Goal: Book appointment/travel/reservation

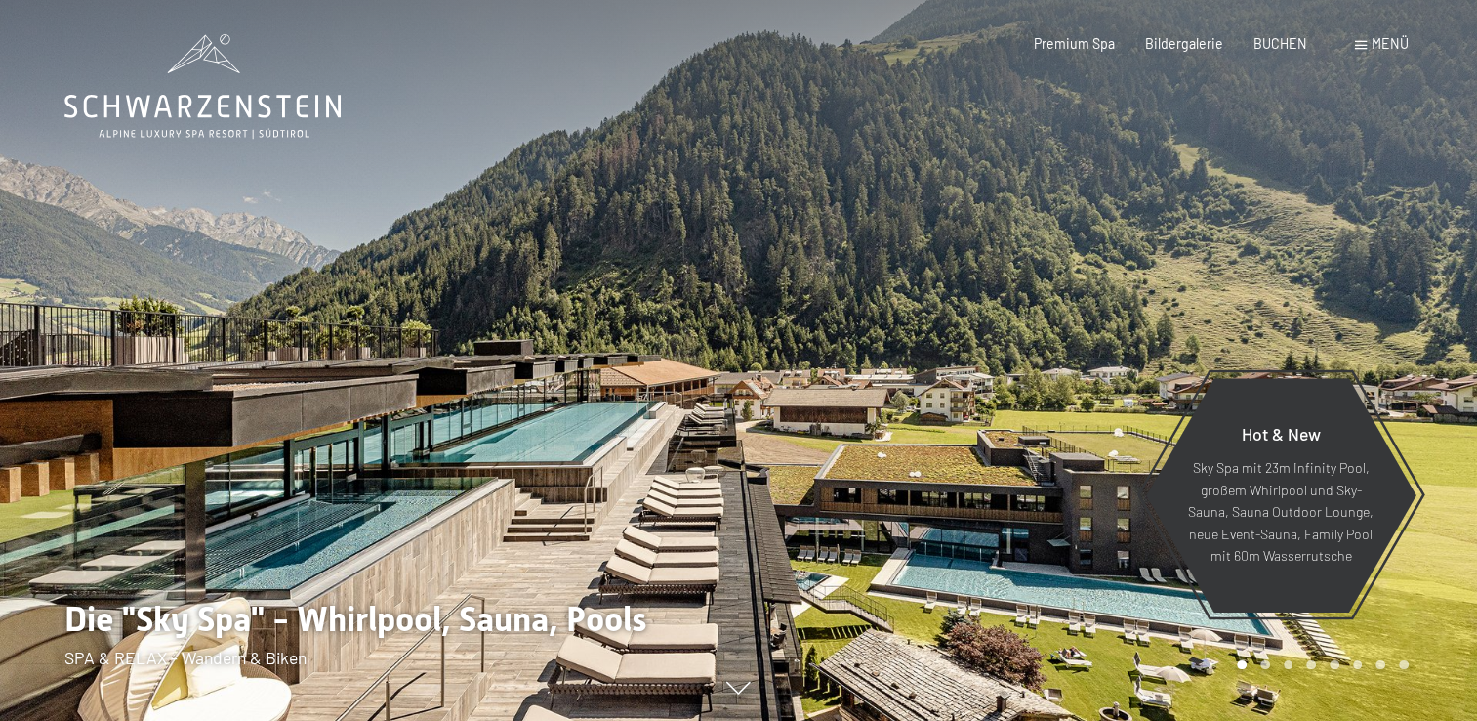
click at [1376, 45] on span "Menü" at bounding box center [1390, 43] width 37 height 17
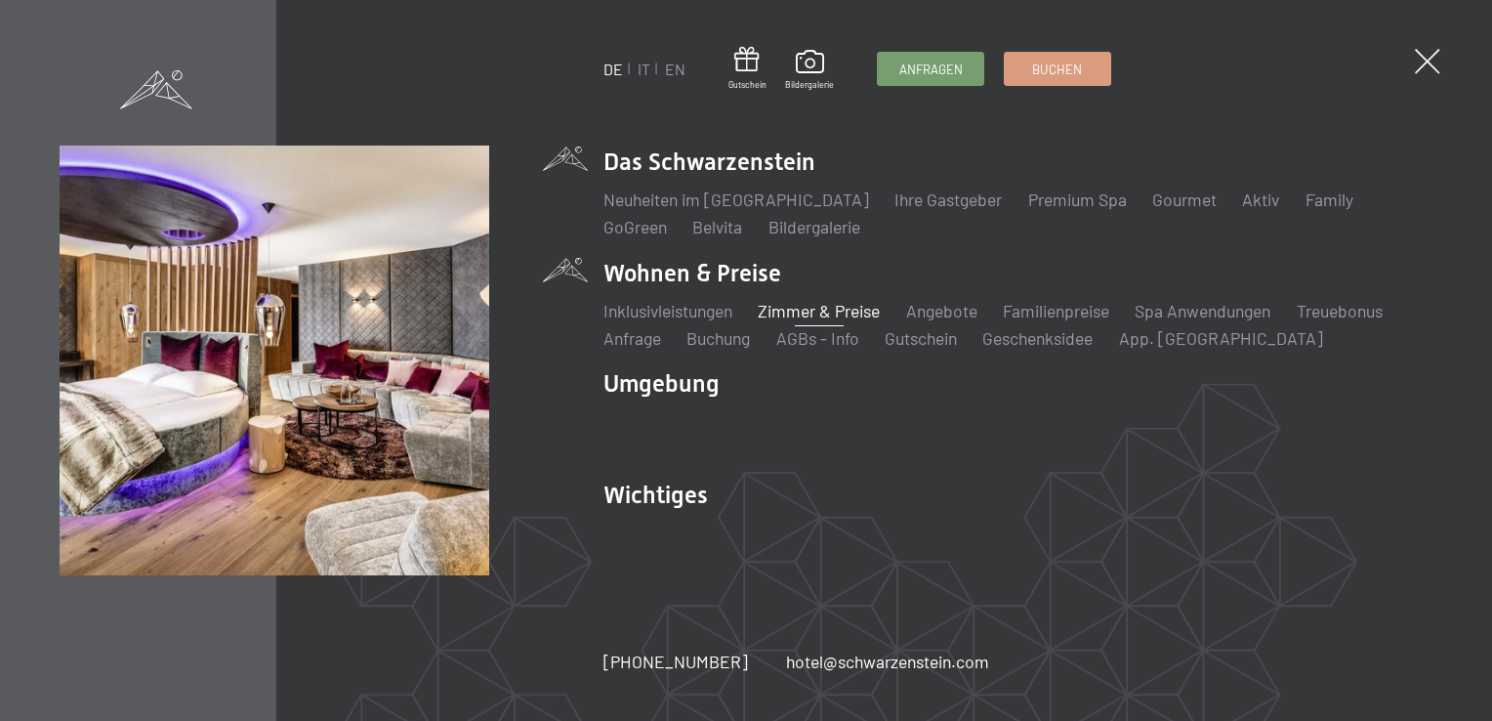
click at [836, 312] on link "Zimmer & Preise" at bounding box center [819, 310] width 122 height 21
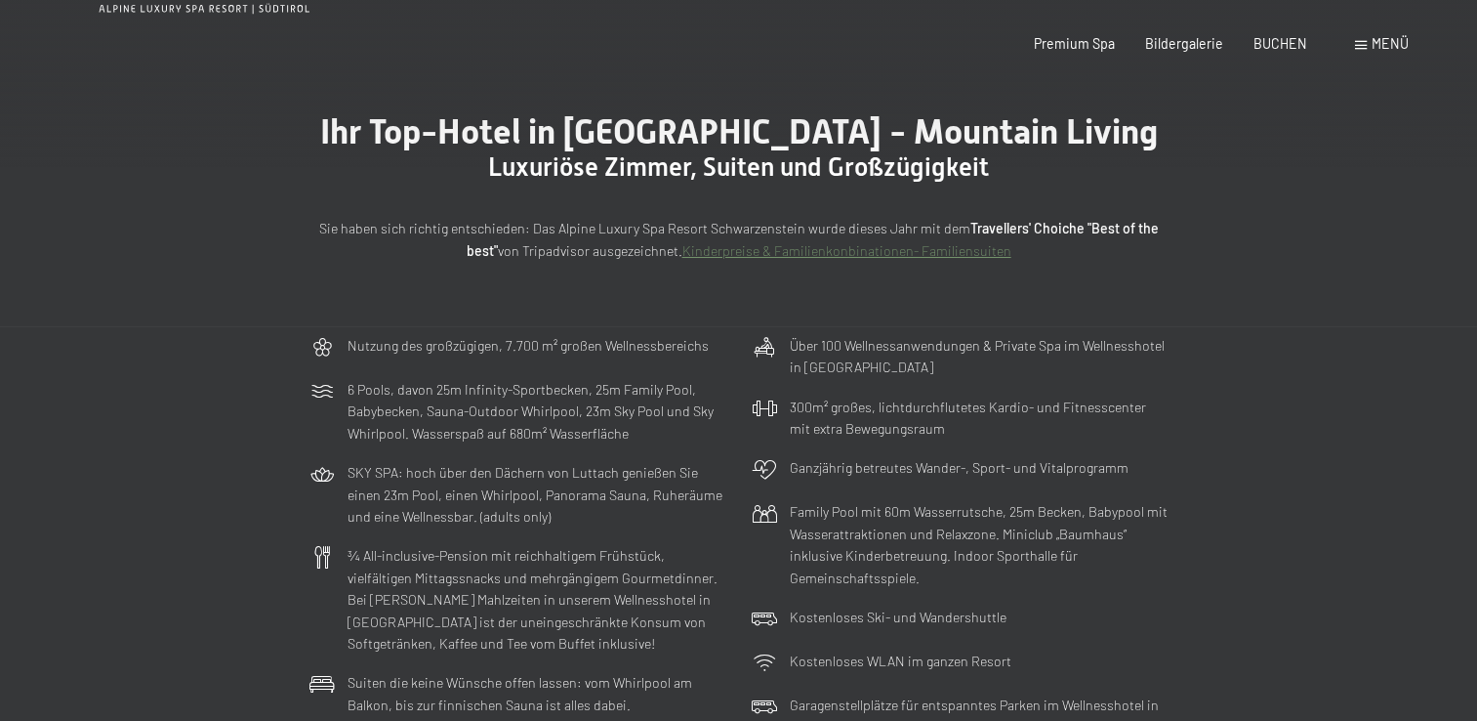
scroll to position [586, 0]
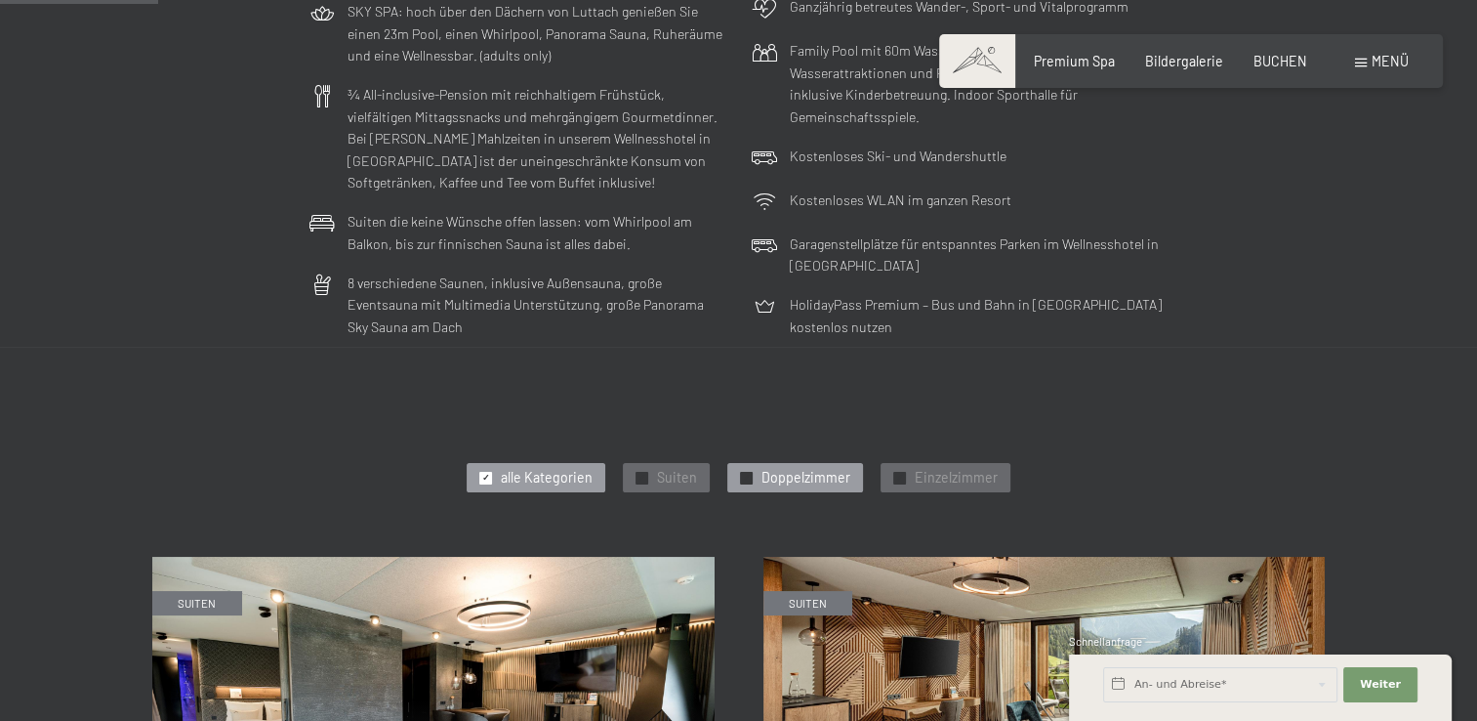
click at [748, 473] on span "✓" at bounding box center [747, 478] width 8 height 12
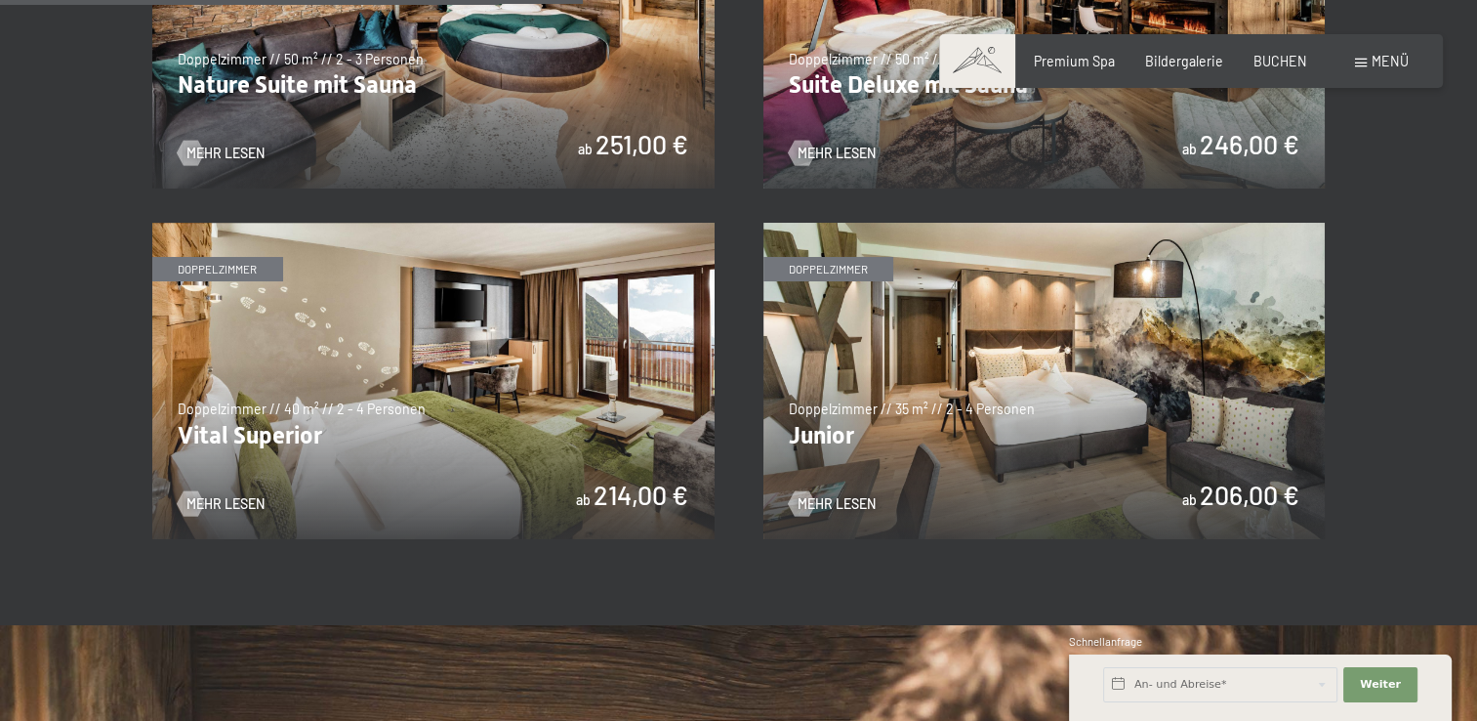
scroll to position [1269, 0]
click at [922, 440] on img at bounding box center [1045, 382] width 562 height 316
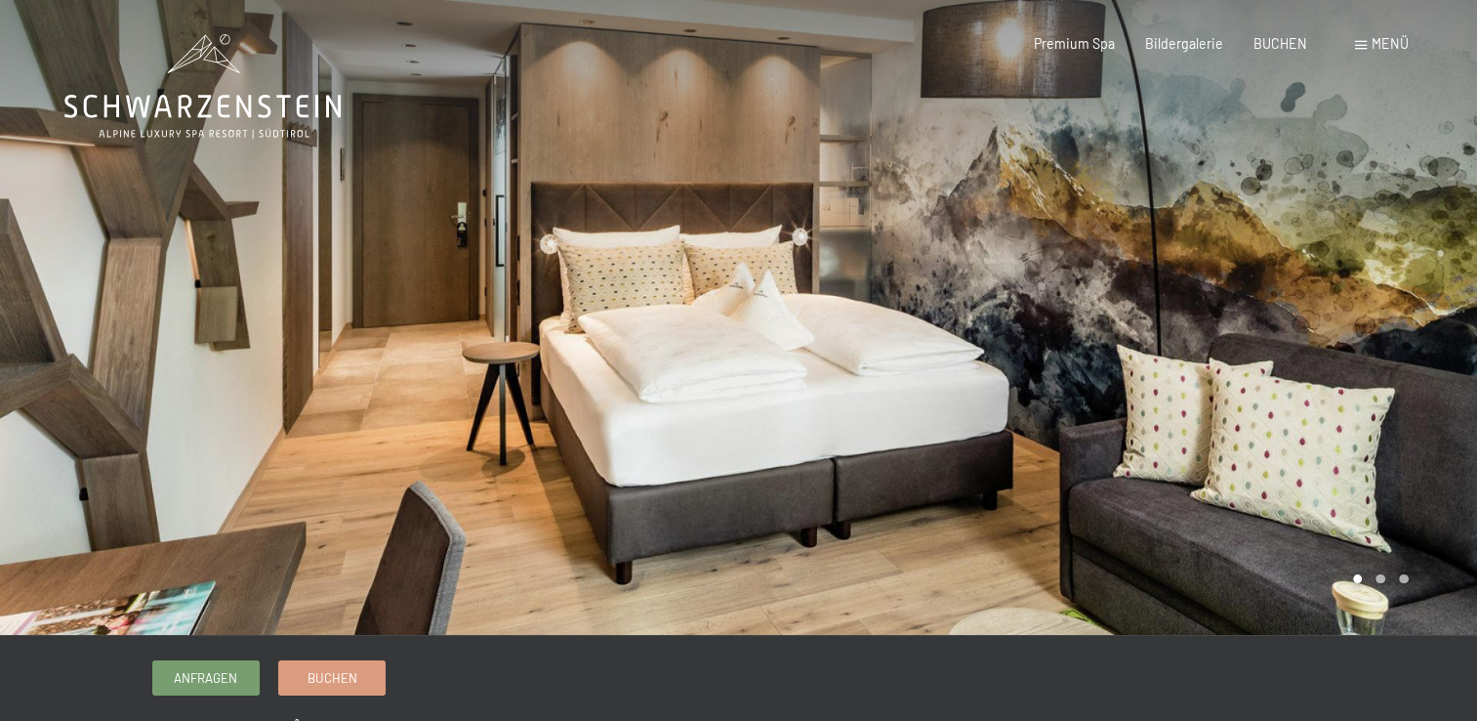
click at [987, 381] on div at bounding box center [1108, 317] width 739 height 635
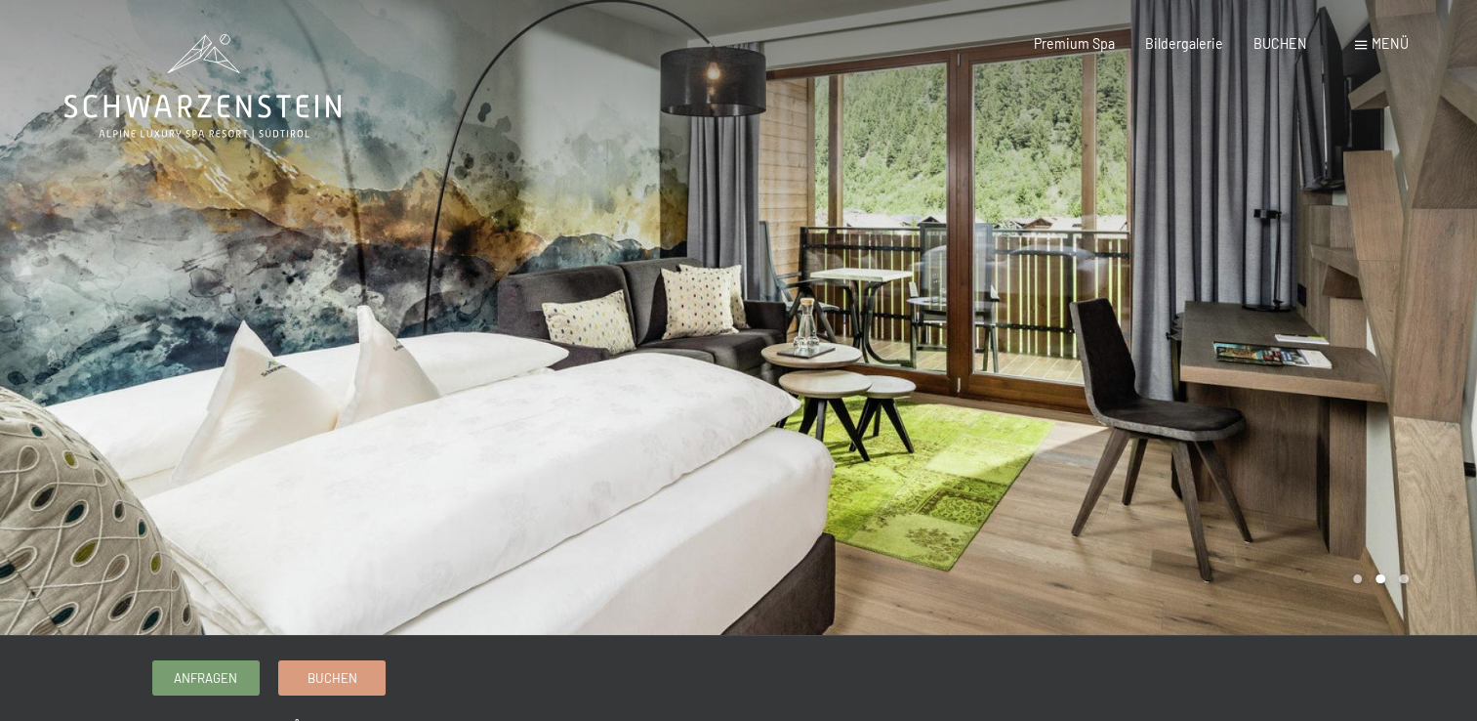
click at [969, 385] on div at bounding box center [1108, 317] width 739 height 635
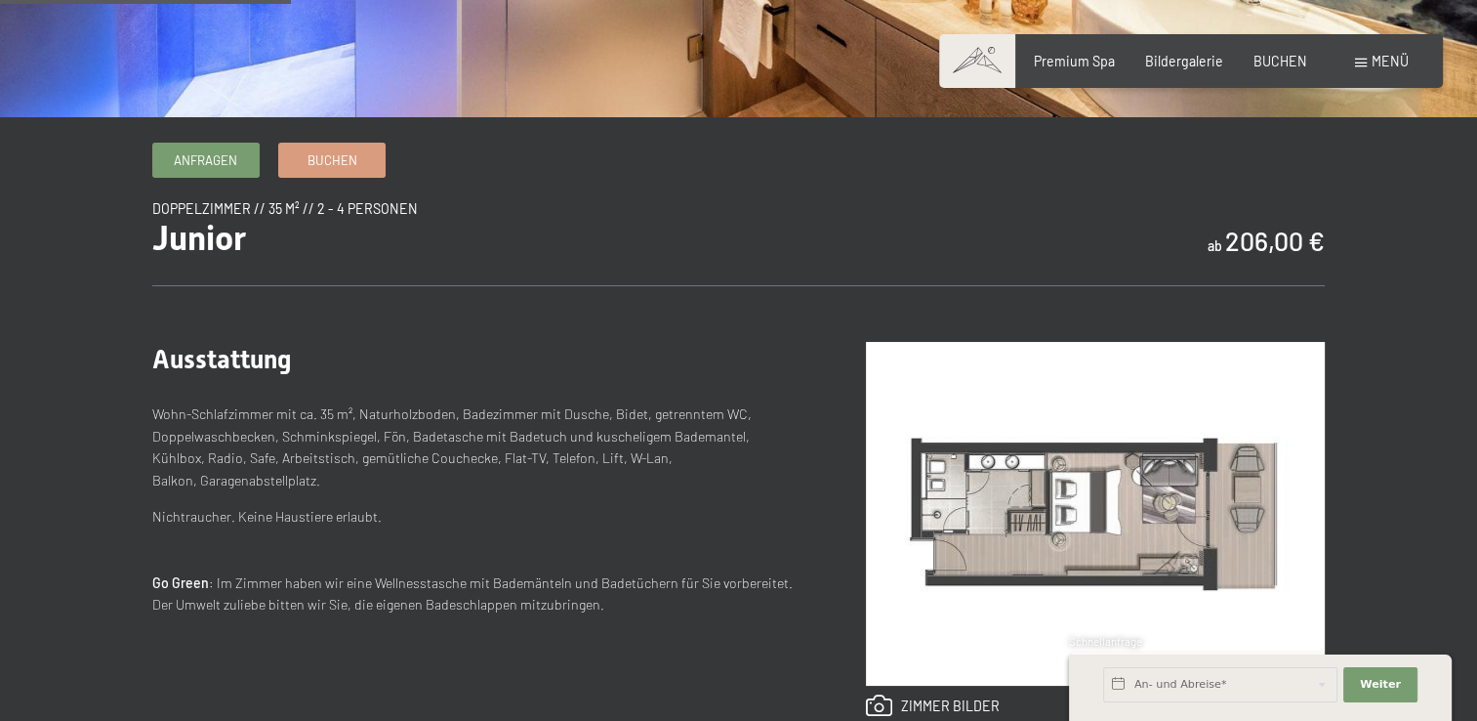
scroll to position [391, 0]
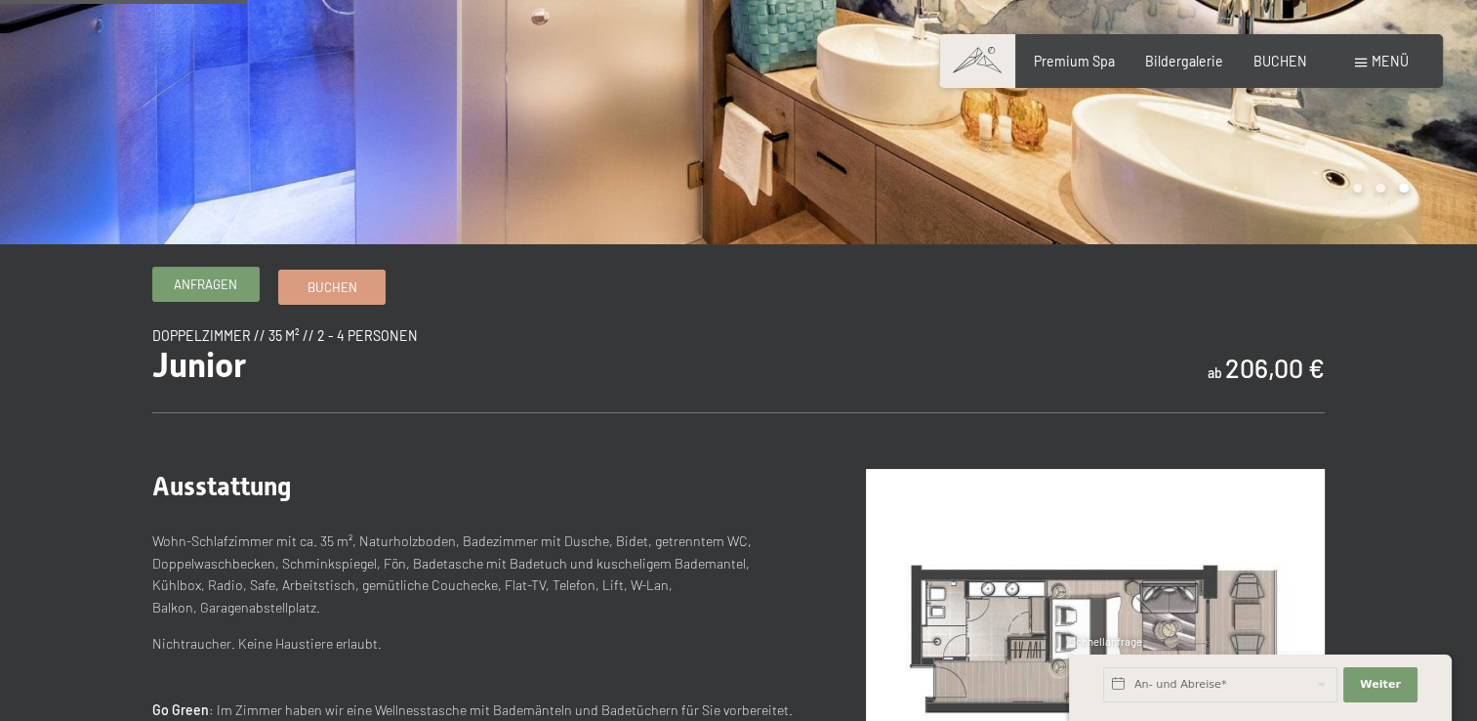
click at [180, 280] on span "Anfragen" at bounding box center [205, 284] width 63 height 18
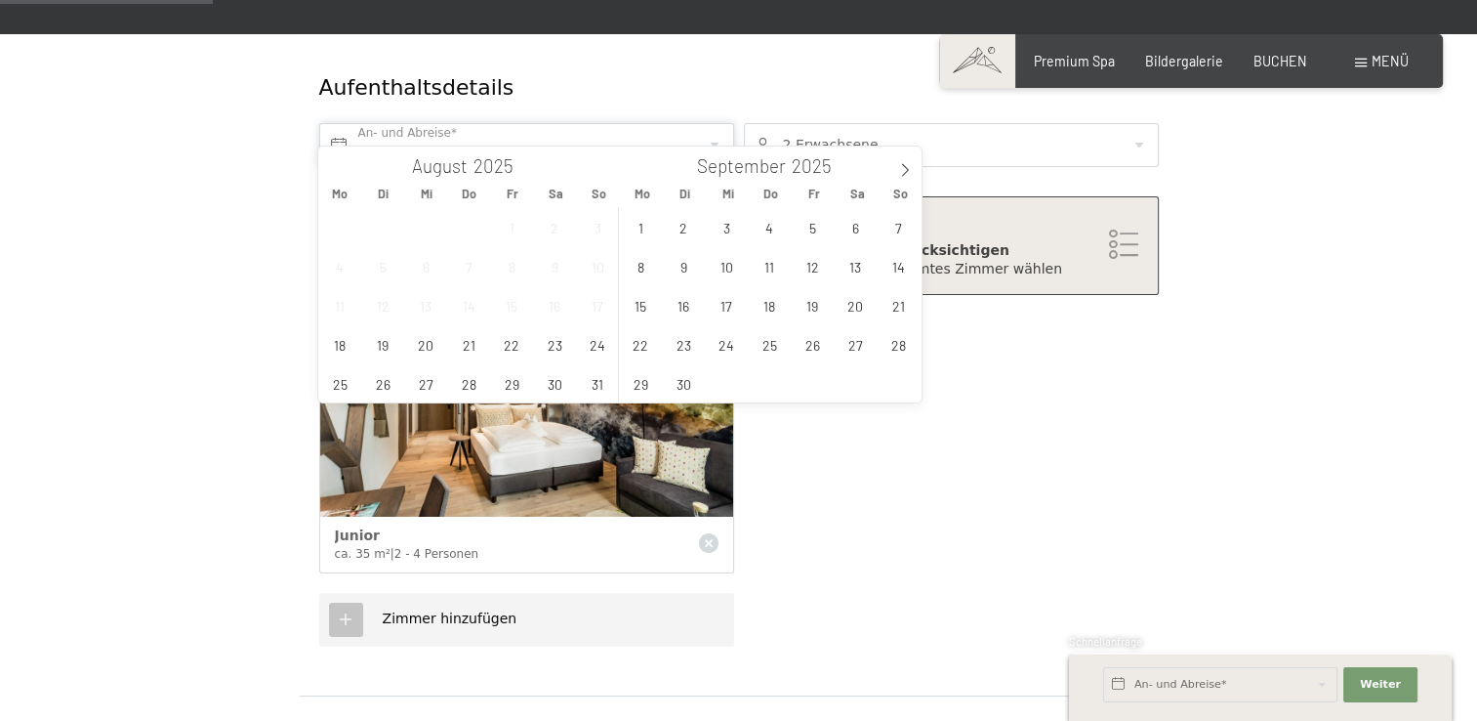
click at [713, 124] on input "text" at bounding box center [526, 145] width 415 height 44
click at [908, 166] on icon at bounding box center [905, 170] width 14 height 14
click at [890, 304] on span "19" at bounding box center [899, 305] width 38 height 38
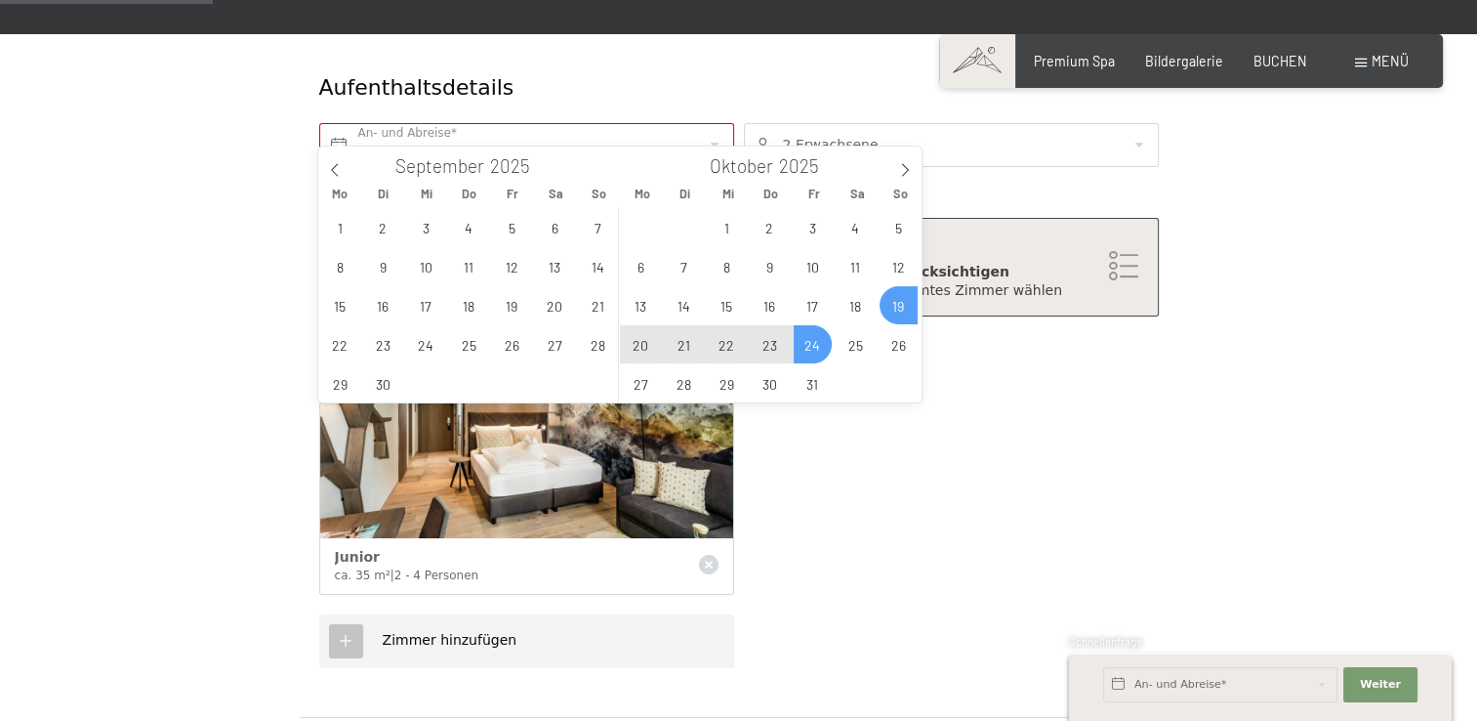
click at [810, 346] on span "24" at bounding box center [813, 344] width 38 height 38
type input "So. 19.10.2025 - Fr. 24.10.2025"
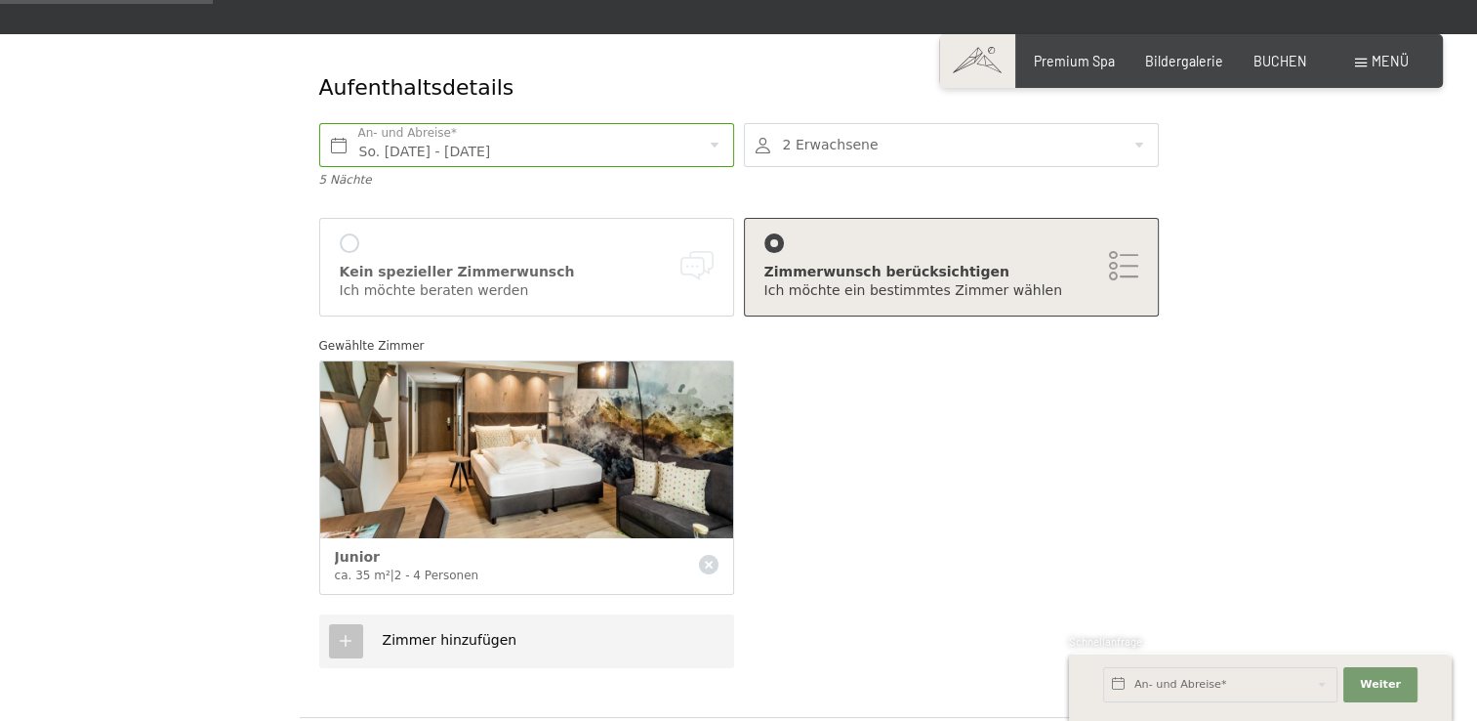
click at [1142, 127] on div at bounding box center [951, 145] width 415 height 44
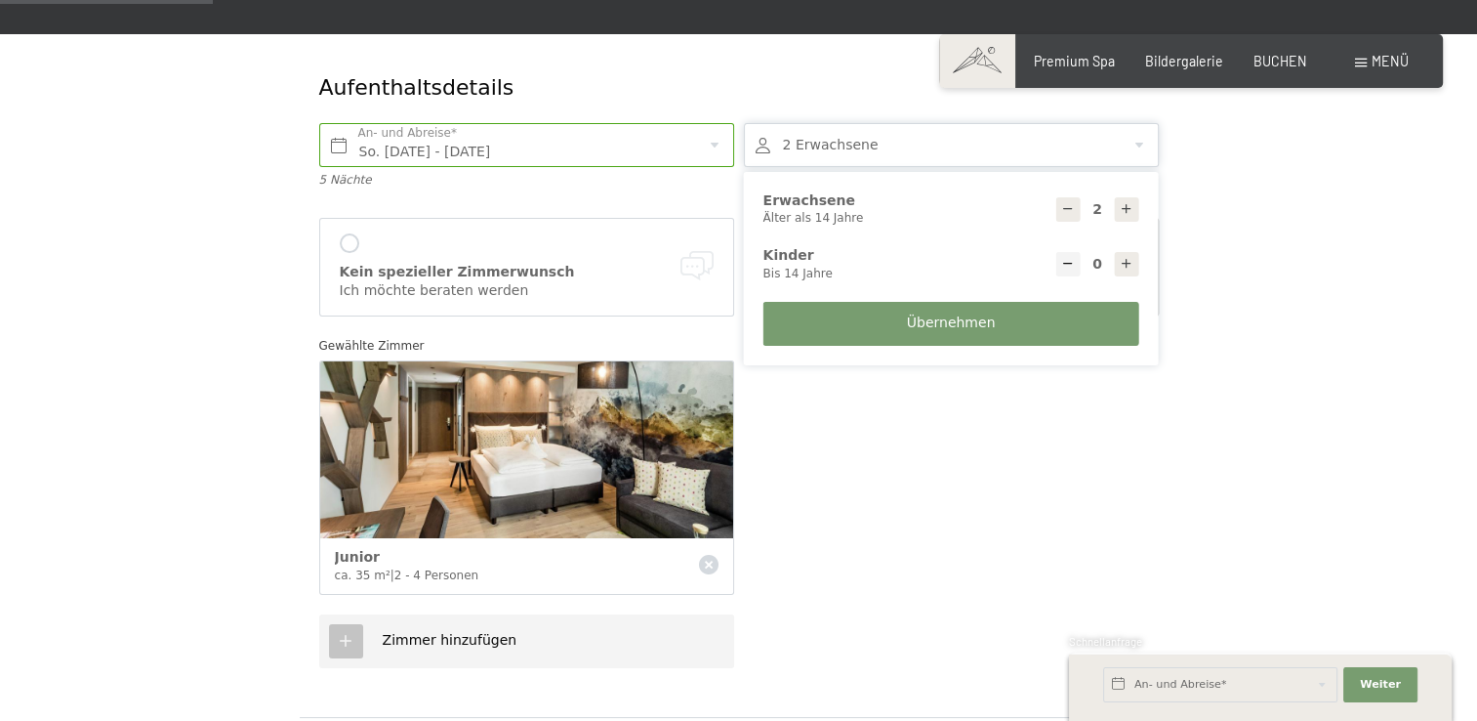
click at [1129, 202] on icon at bounding box center [1127, 209] width 14 height 14
type input "3"
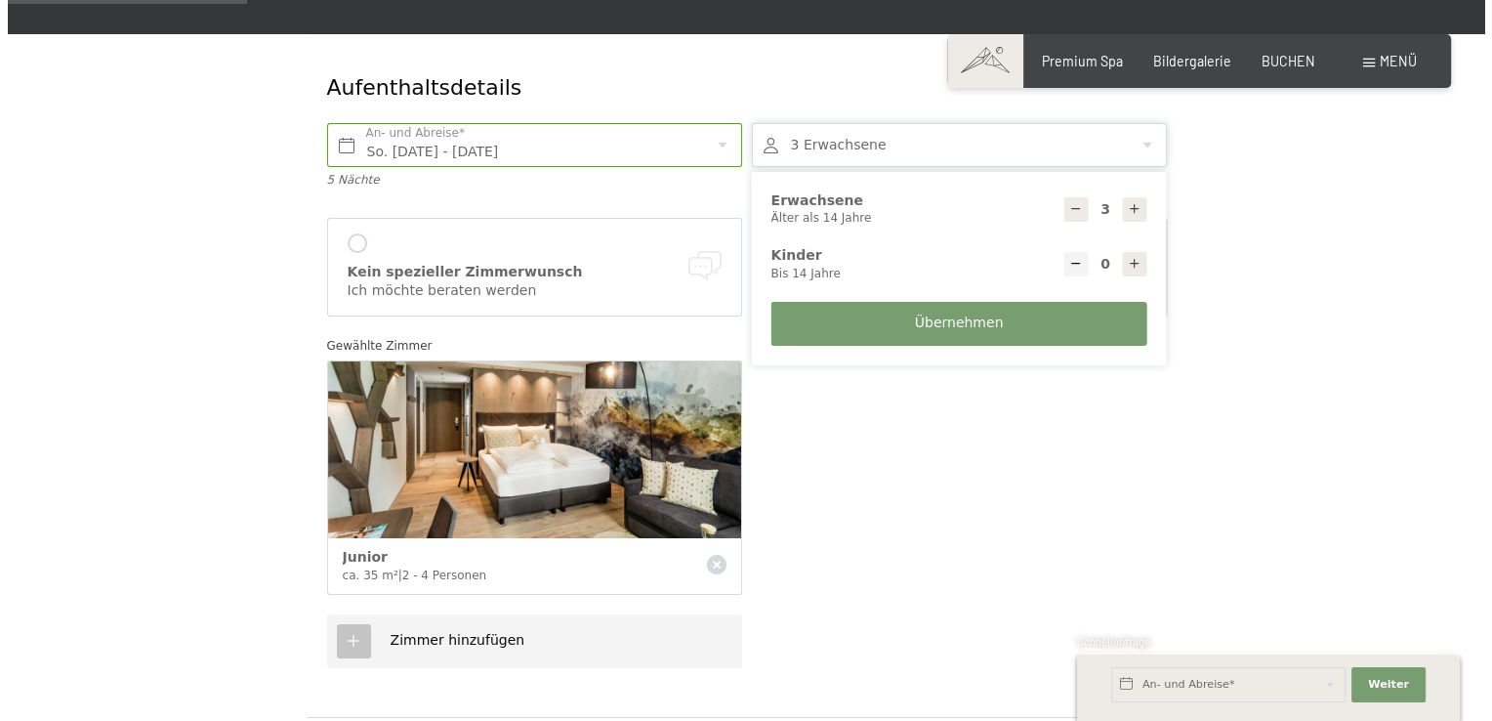
scroll to position [391, 0]
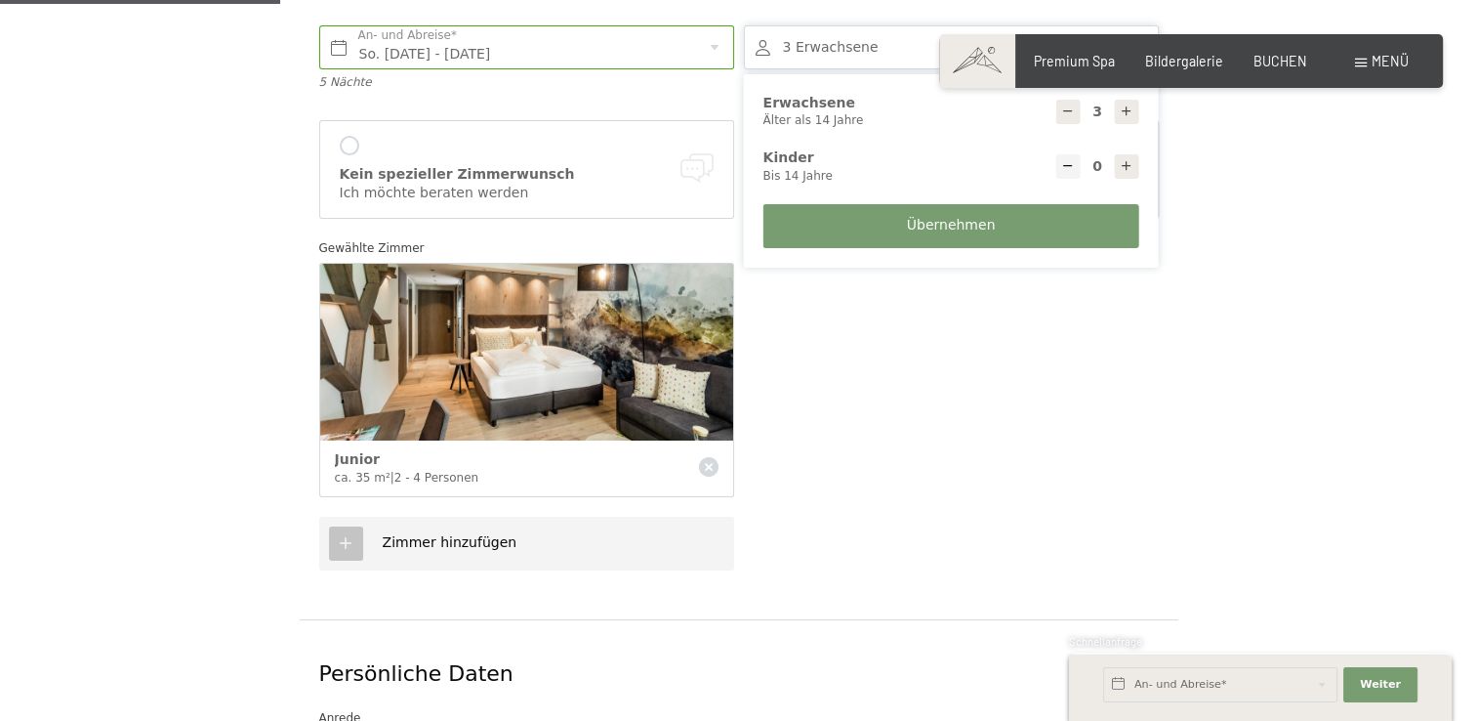
click at [351, 534] on icon at bounding box center [346, 543] width 18 height 18
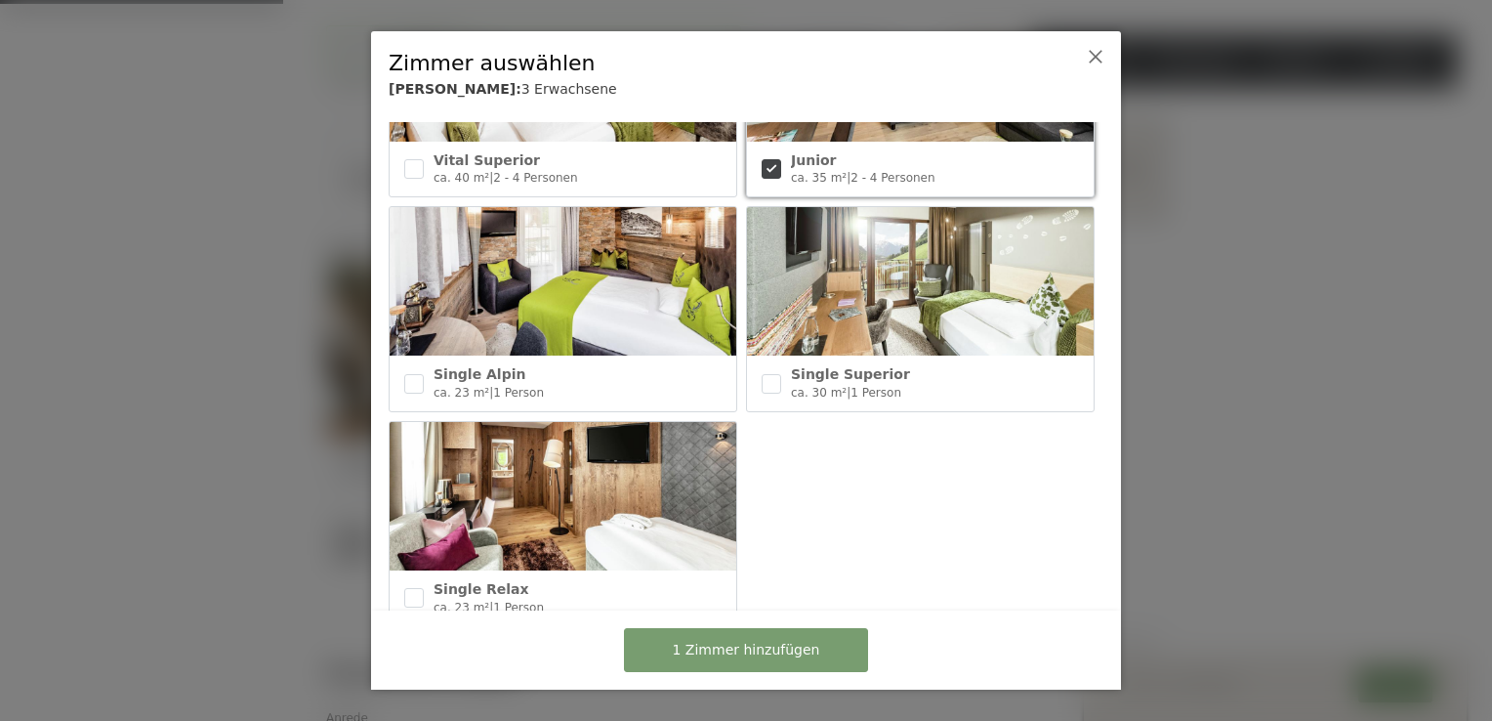
scroll to position [1047, 0]
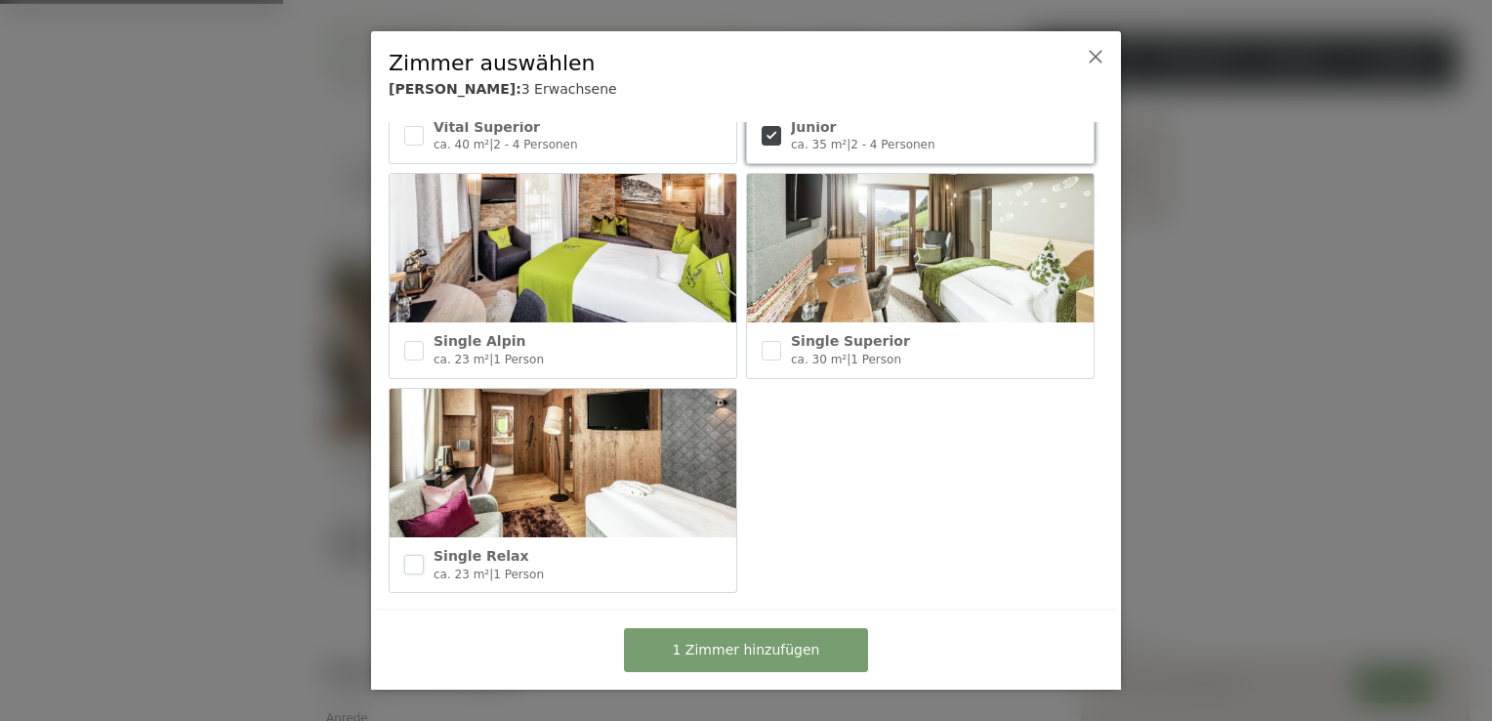
click at [411, 555] on input "checkbox" at bounding box center [414, 565] width 20 height 20
checkbox input "true"
click at [837, 654] on button "2 Zimmer hinzufügen" at bounding box center [746, 650] width 244 height 44
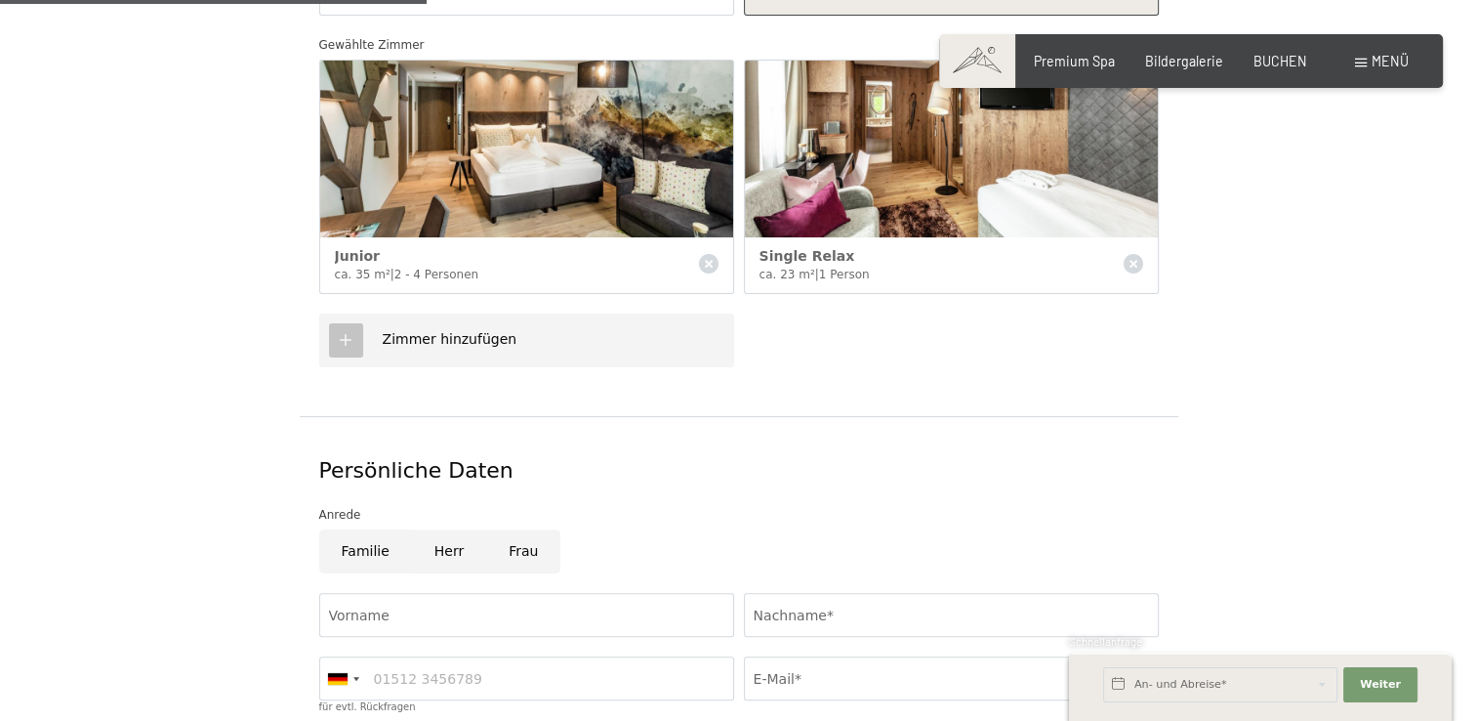
scroll to position [781, 0]
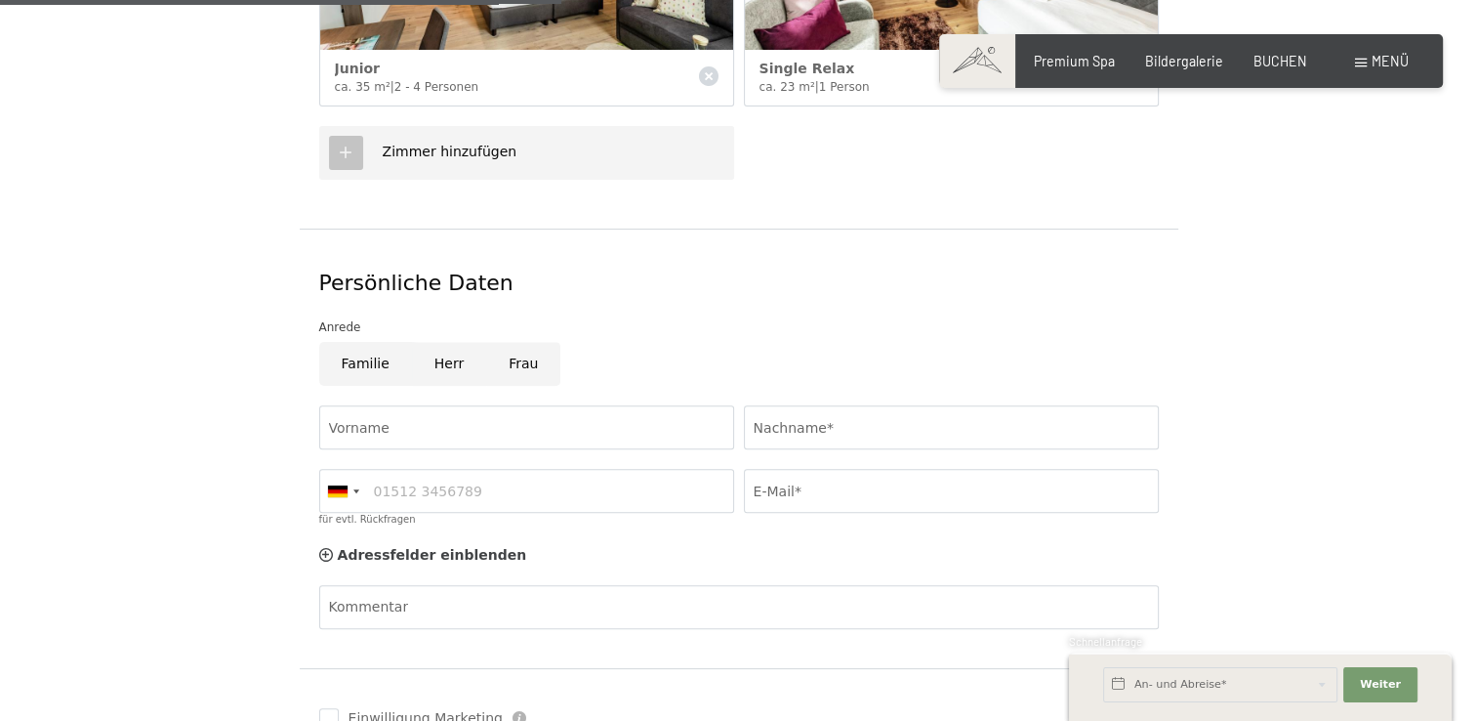
click at [352, 346] on input "Familie" at bounding box center [365, 364] width 93 height 44
radio input "true"
click at [351, 405] on input "Vorname" at bounding box center [526, 427] width 415 height 44
type input "Marco und Daniela"
type input "Vaccari"
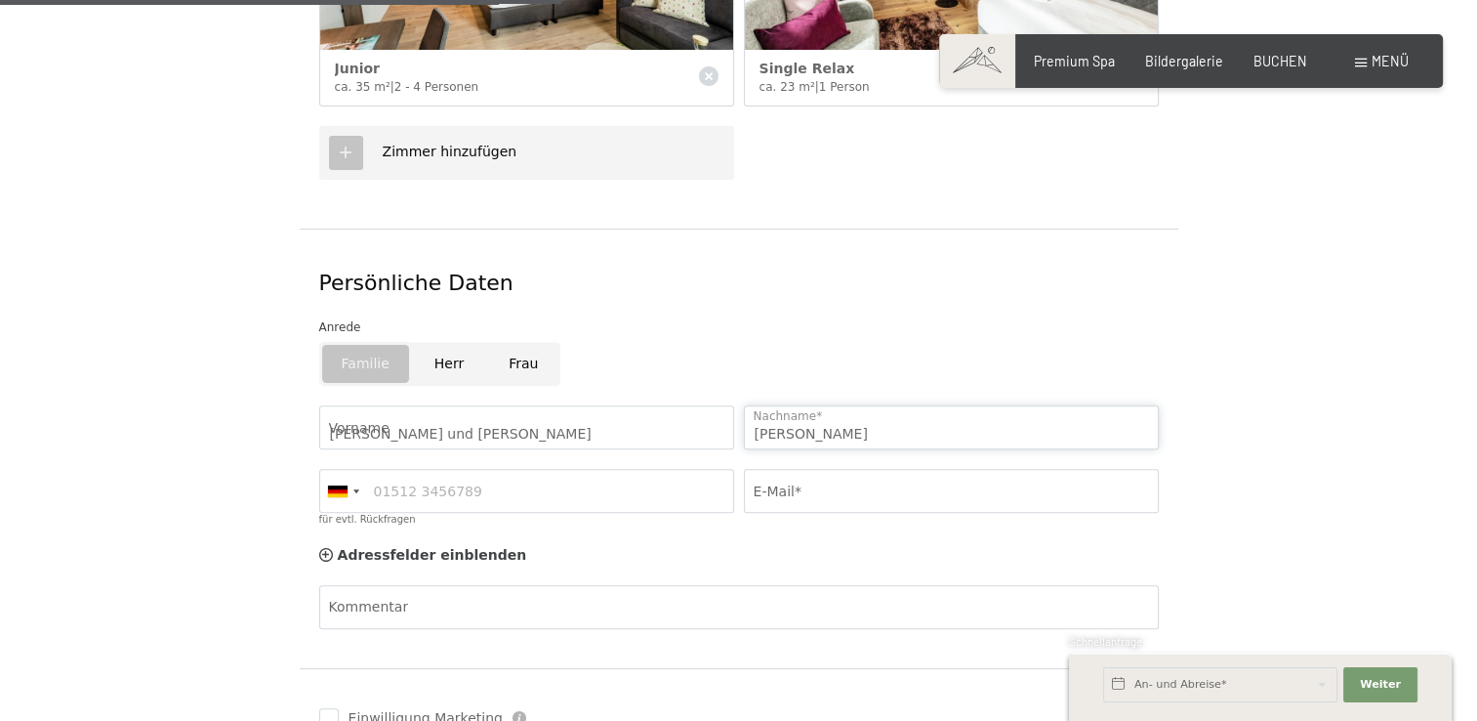
type input "0527201753"
type input "vacci66@bluewin.ch"
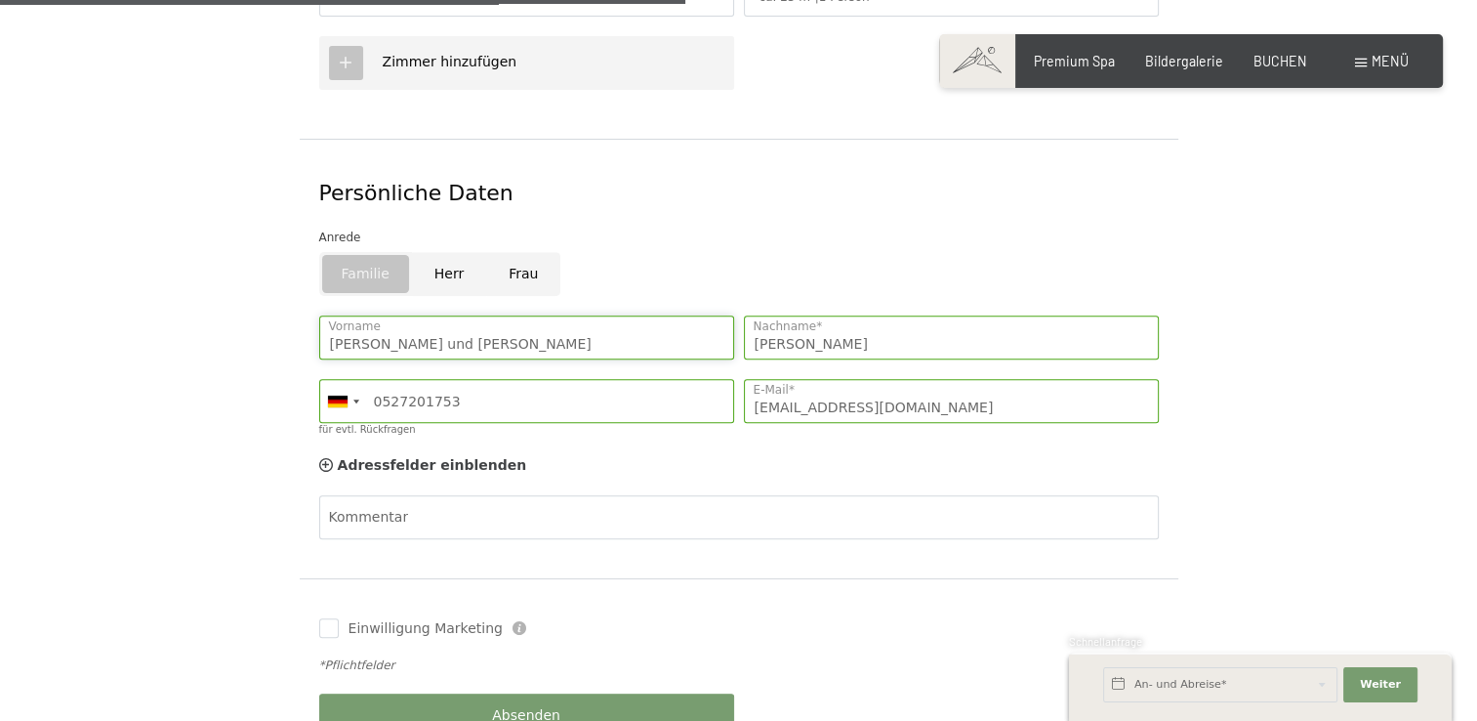
scroll to position [976, 0]
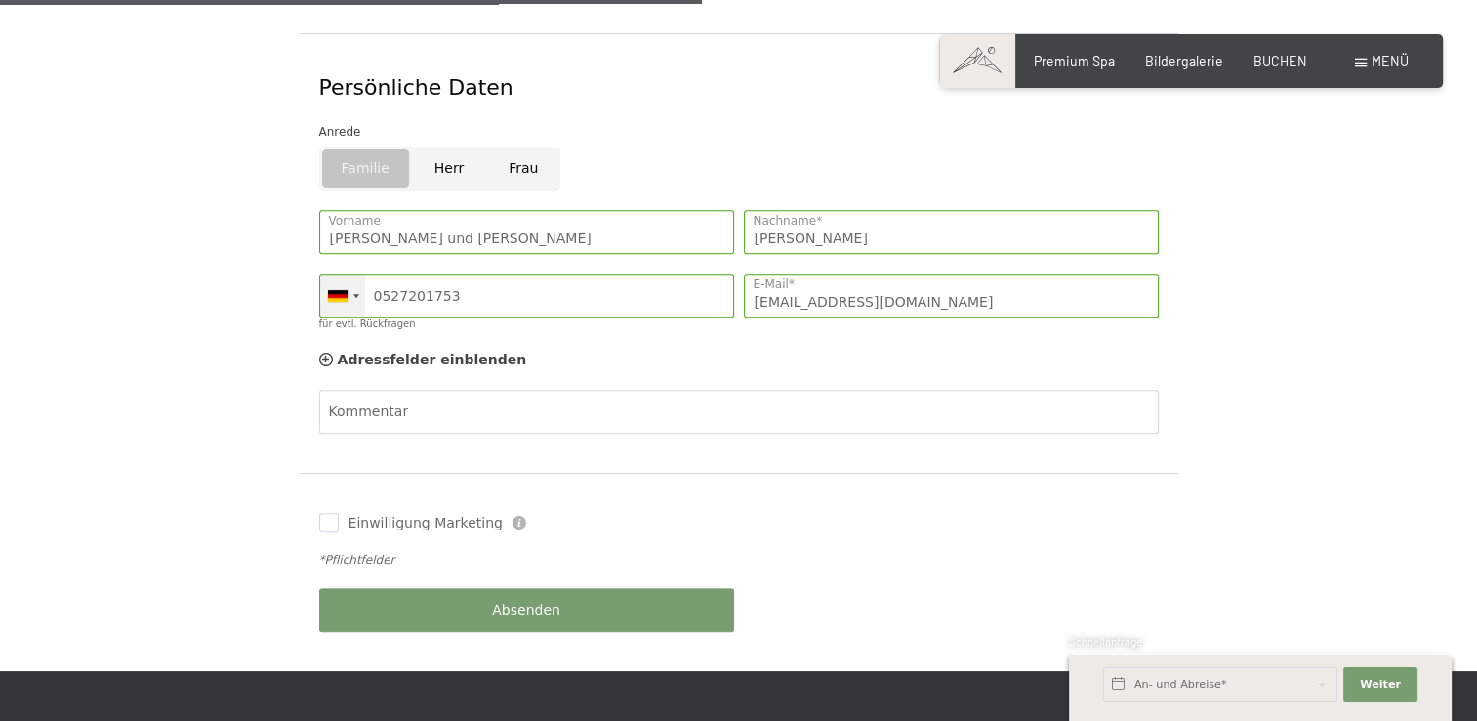
click at [351, 278] on div at bounding box center [342, 295] width 45 height 42
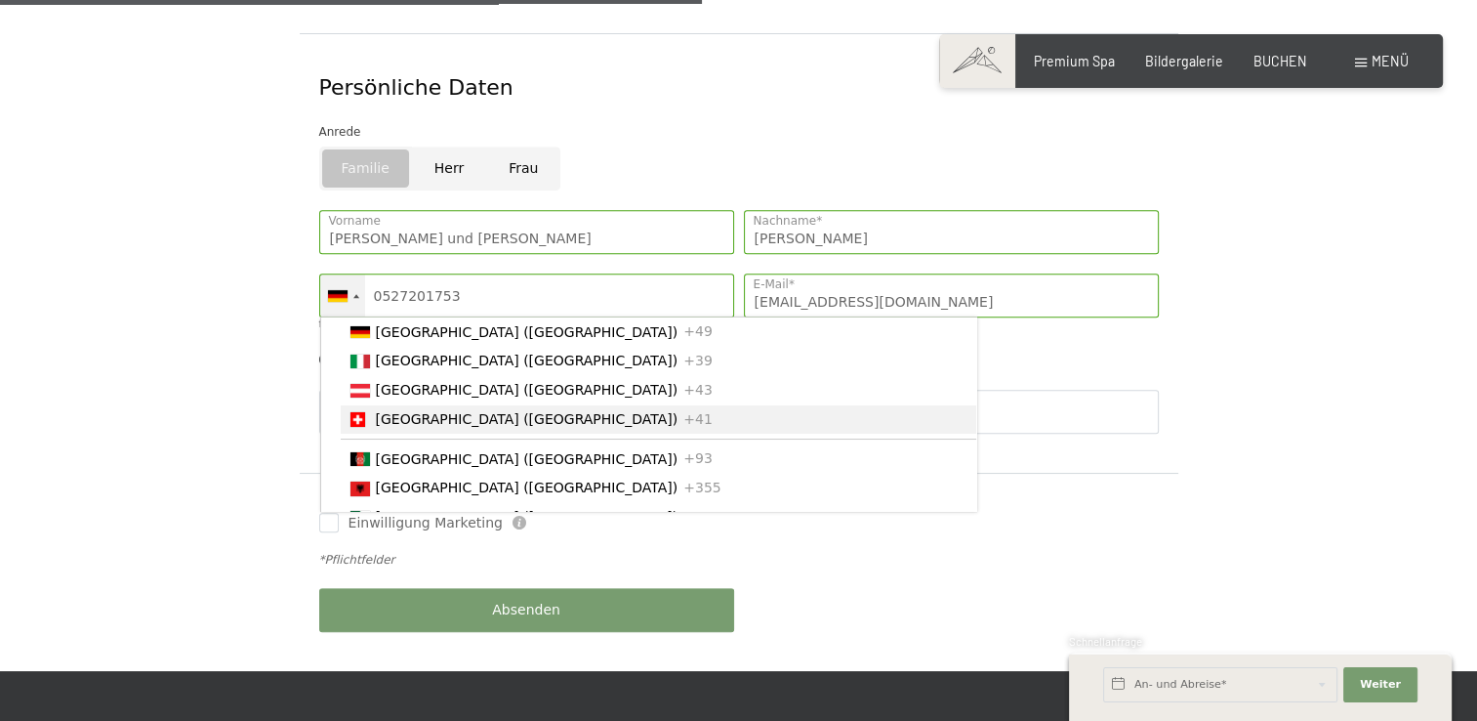
click at [357, 412] on div "List of countries" at bounding box center [358, 419] width 15 height 15
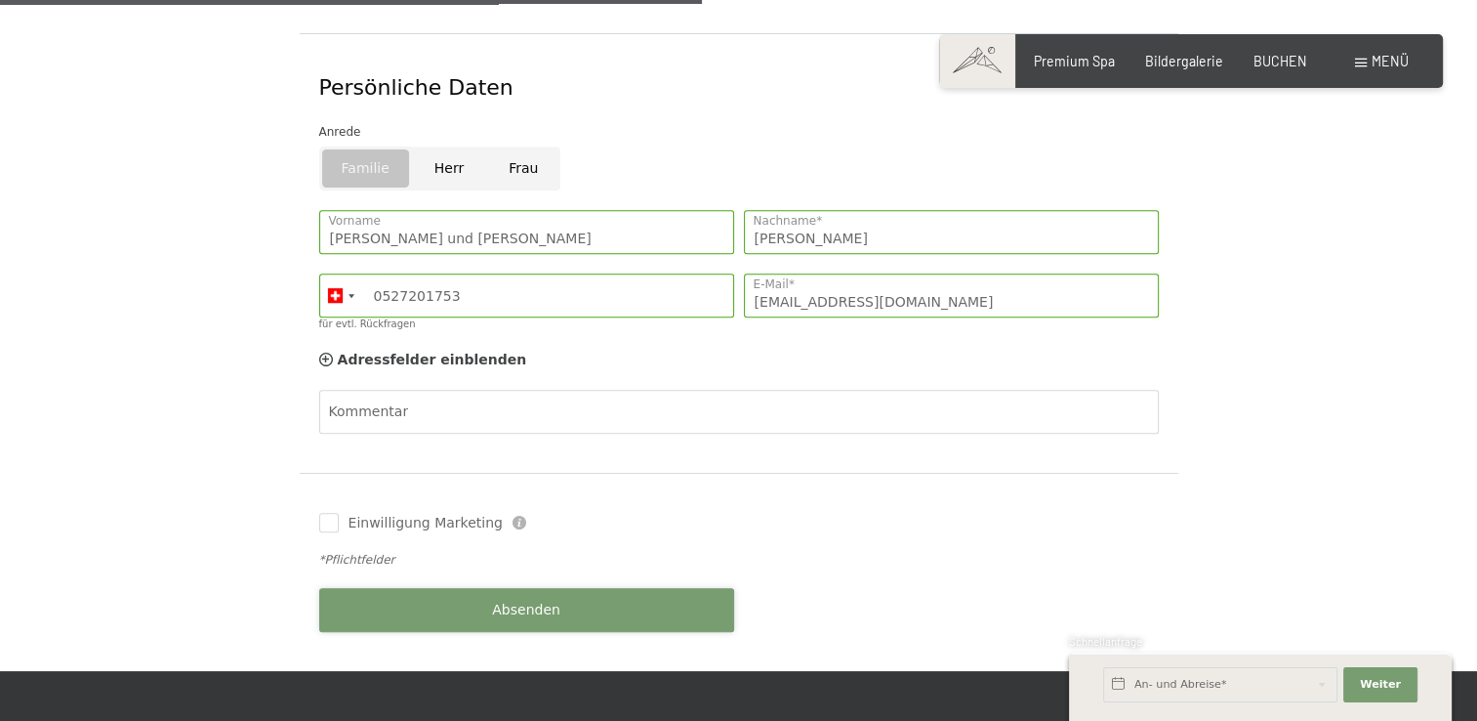
click at [648, 588] on button "Absenden" at bounding box center [526, 610] width 415 height 44
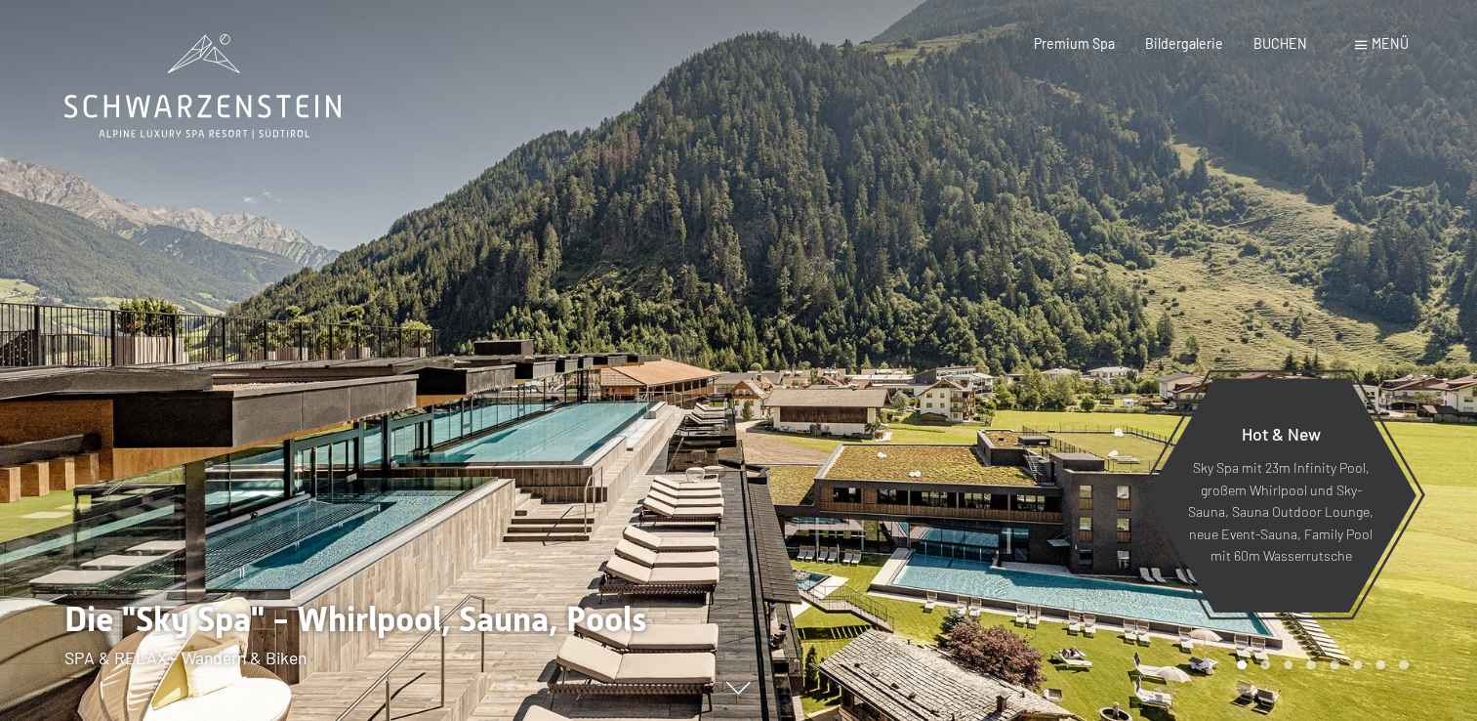
click at [1378, 42] on span "Menü" at bounding box center [1390, 43] width 37 height 17
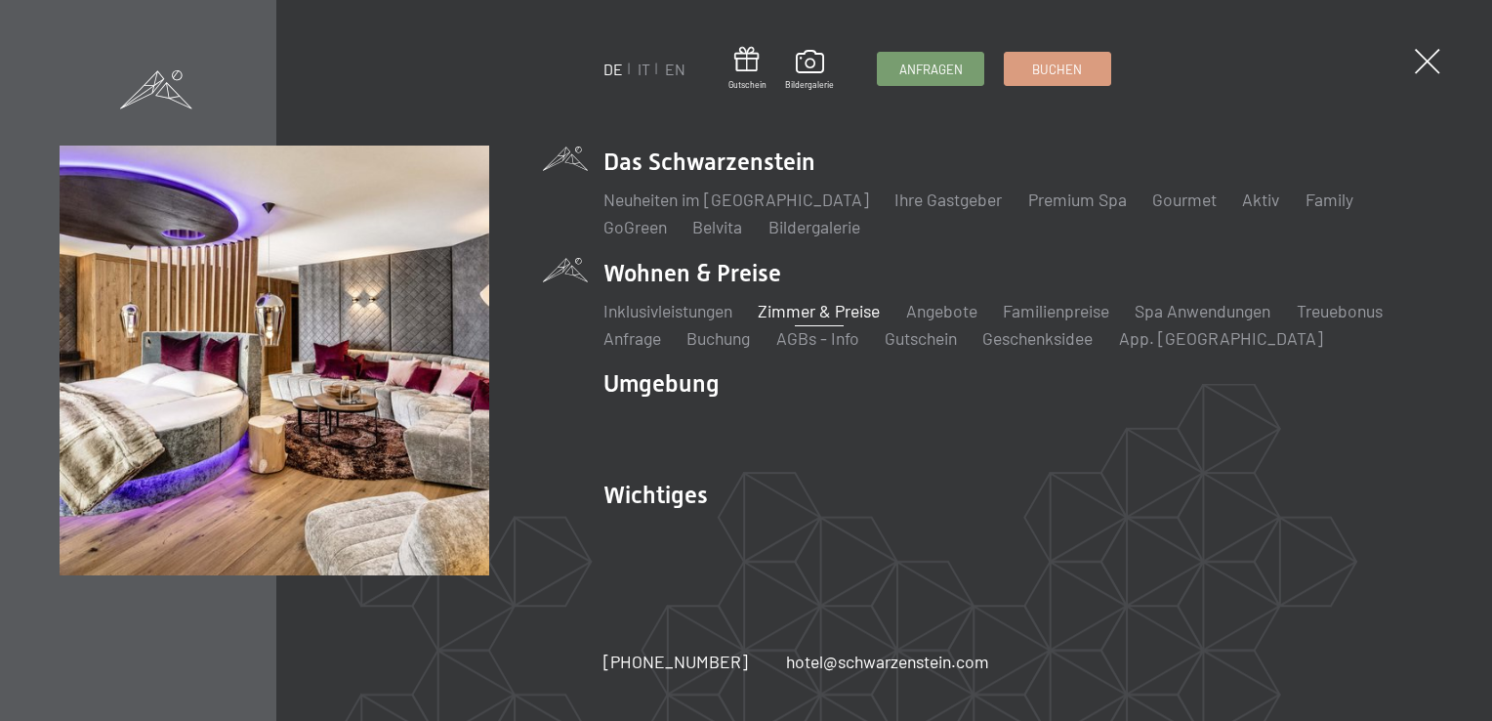
click at [837, 310] on link "Zimmer & Preise" at bounding box center [819, 310] width 122 height 21
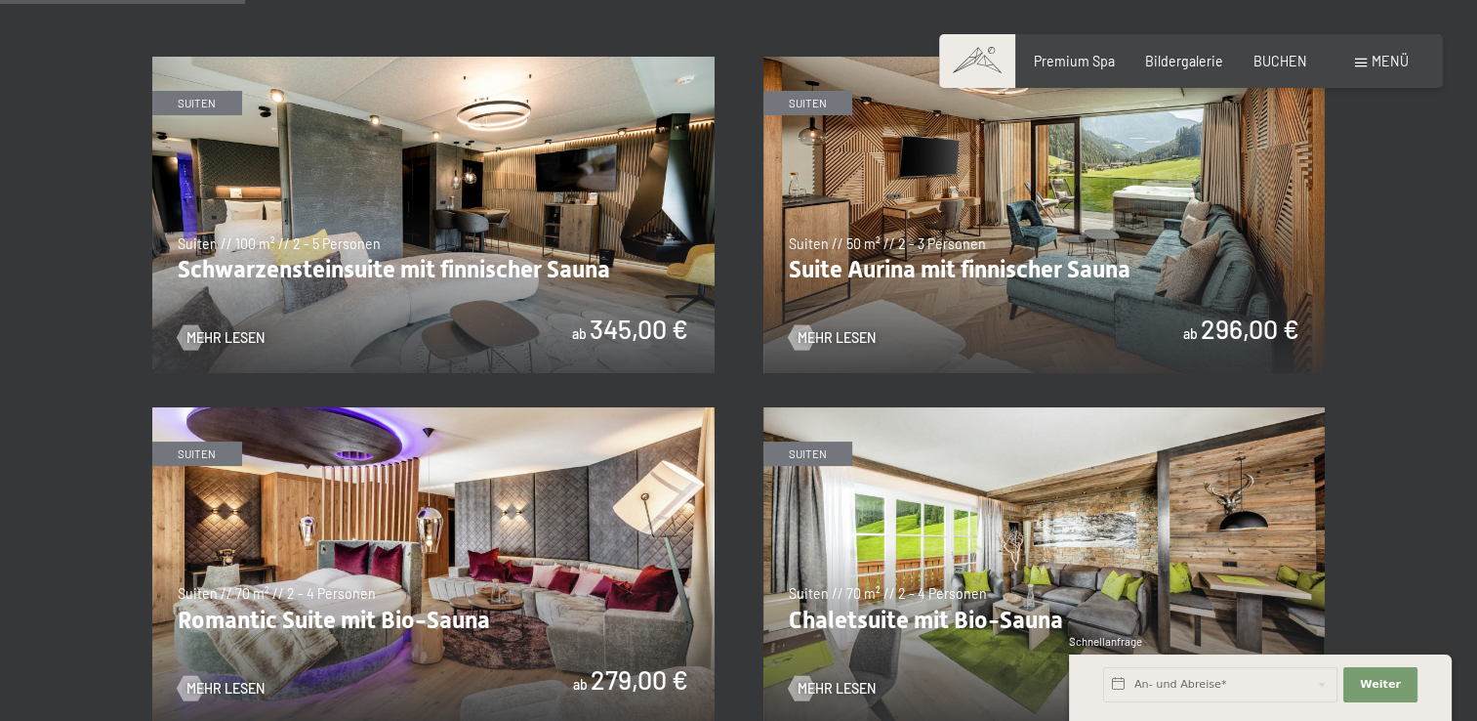
scroll to position [781, 0]
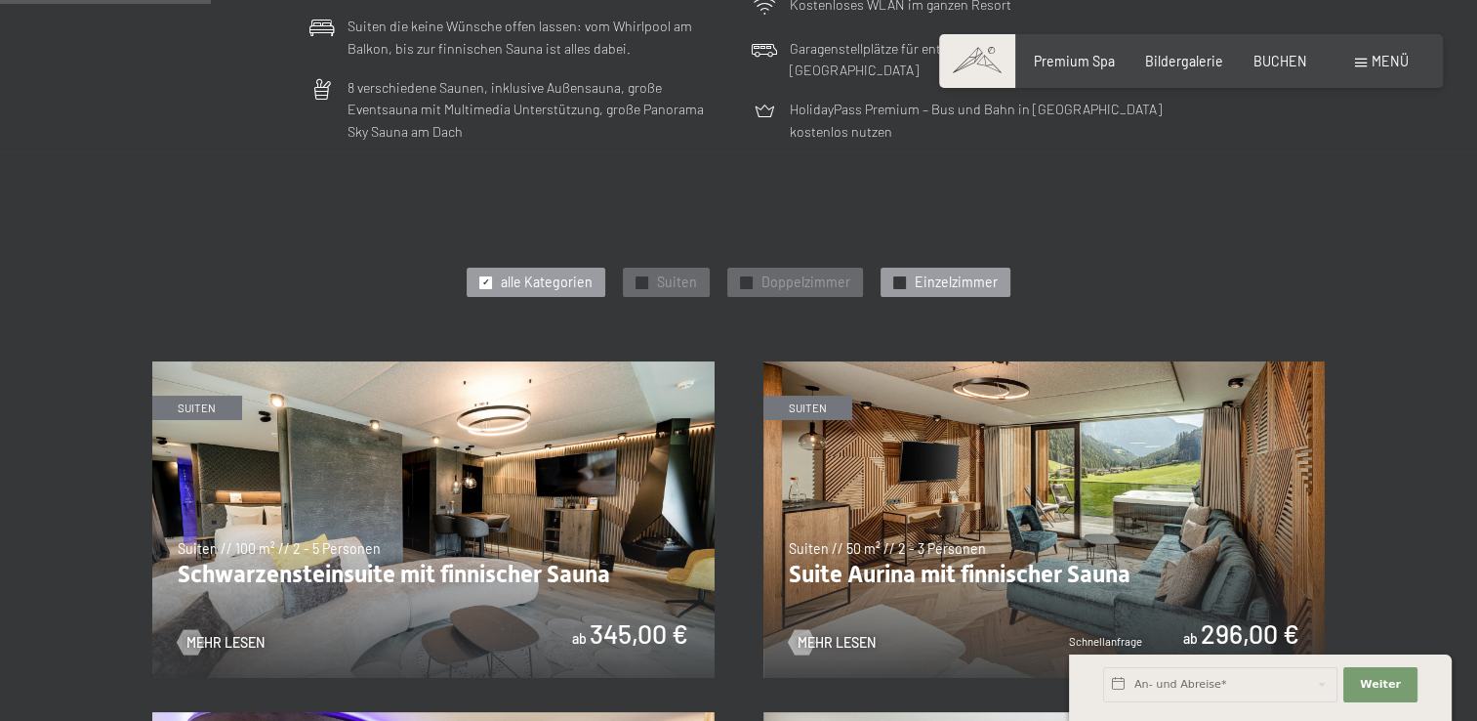
click at [922, 279] on span "Einzelzimmer" at bounding box center [956, 282] width 83 height 20
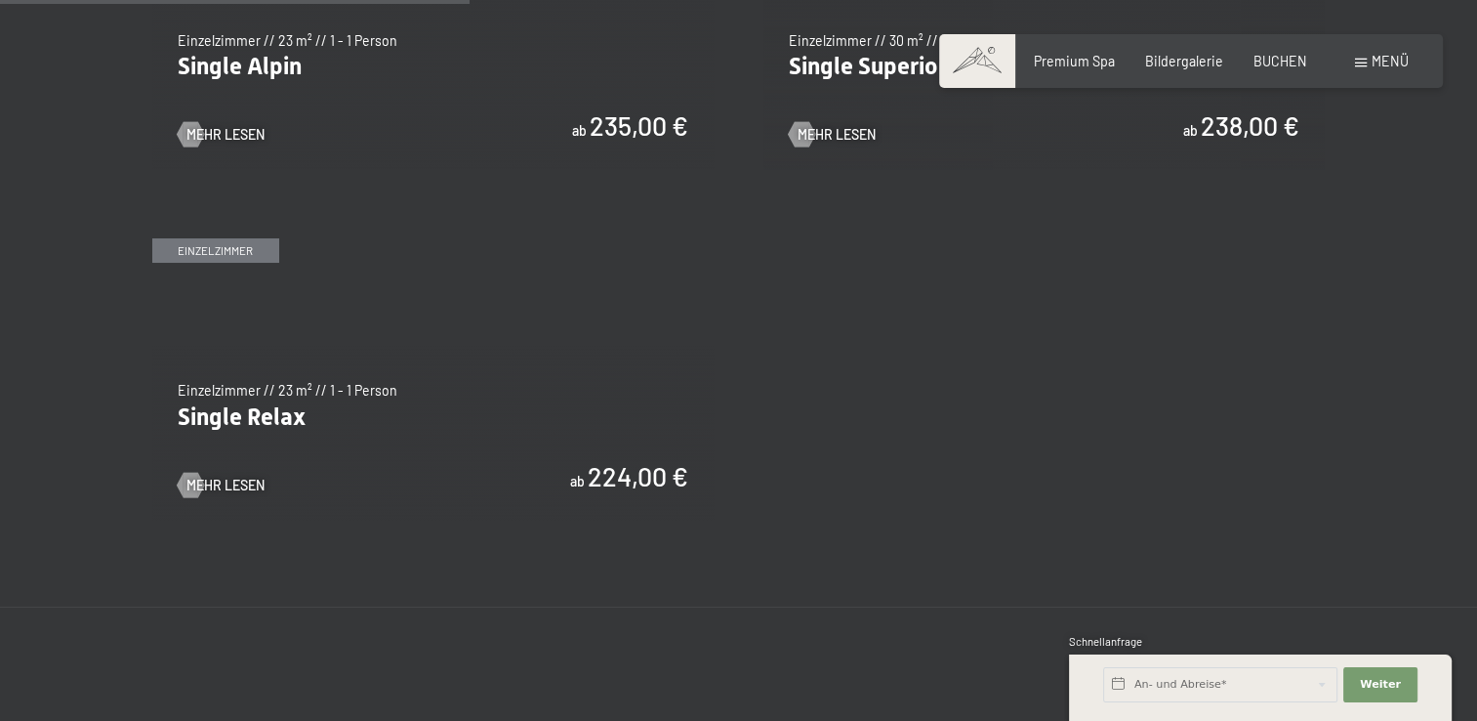
scroll to position [1172, 0]
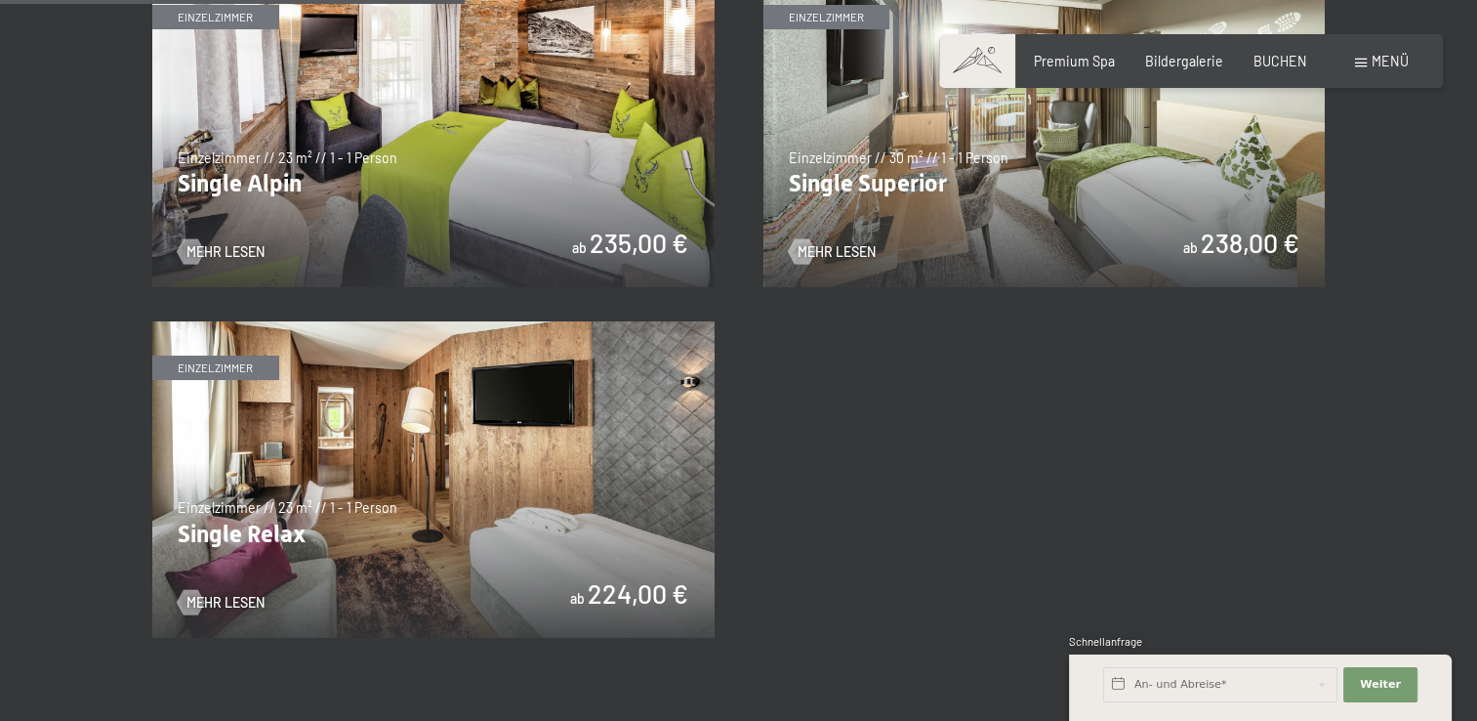
click at [351, 529] on img at bounding box center [433, 479] width 562 height 316
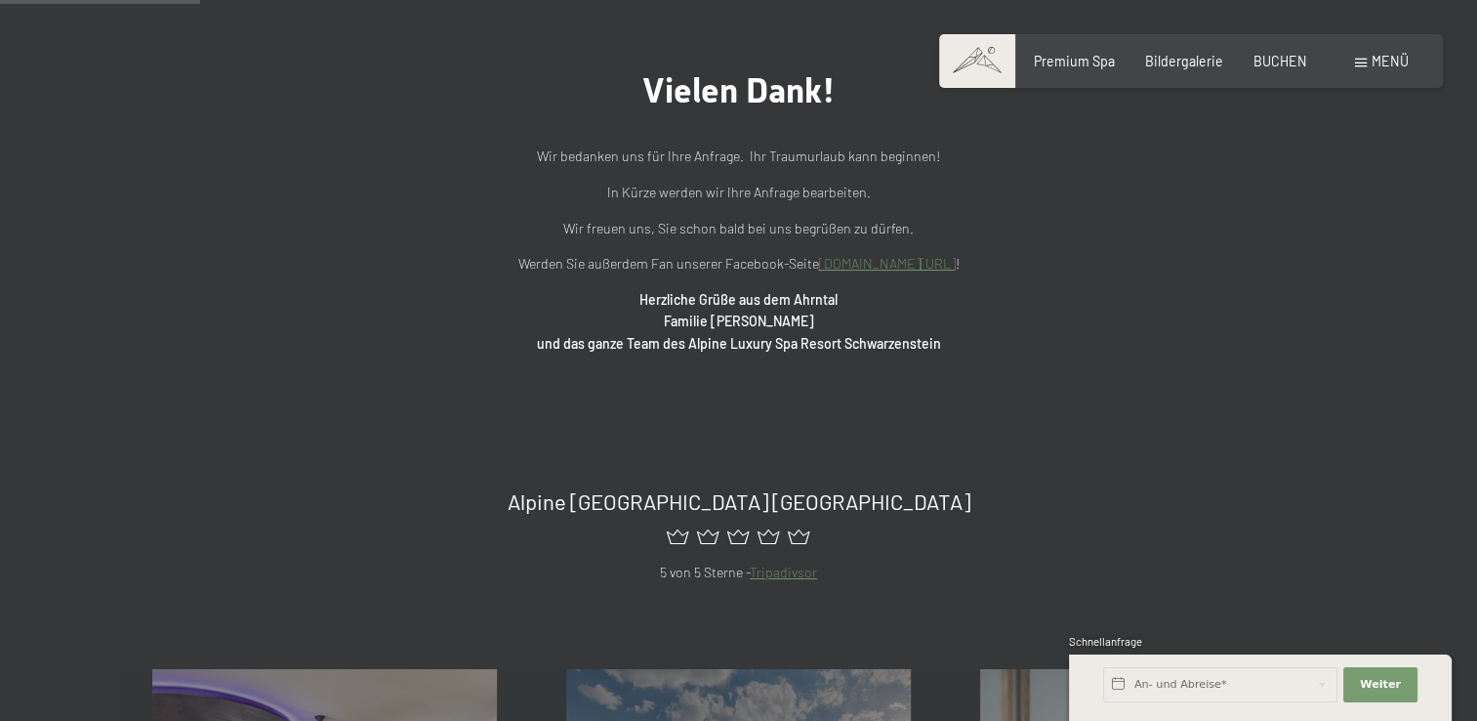
scroll to position [195, 0]
